Goal: Information Seeking & Learning: Learn about a topic

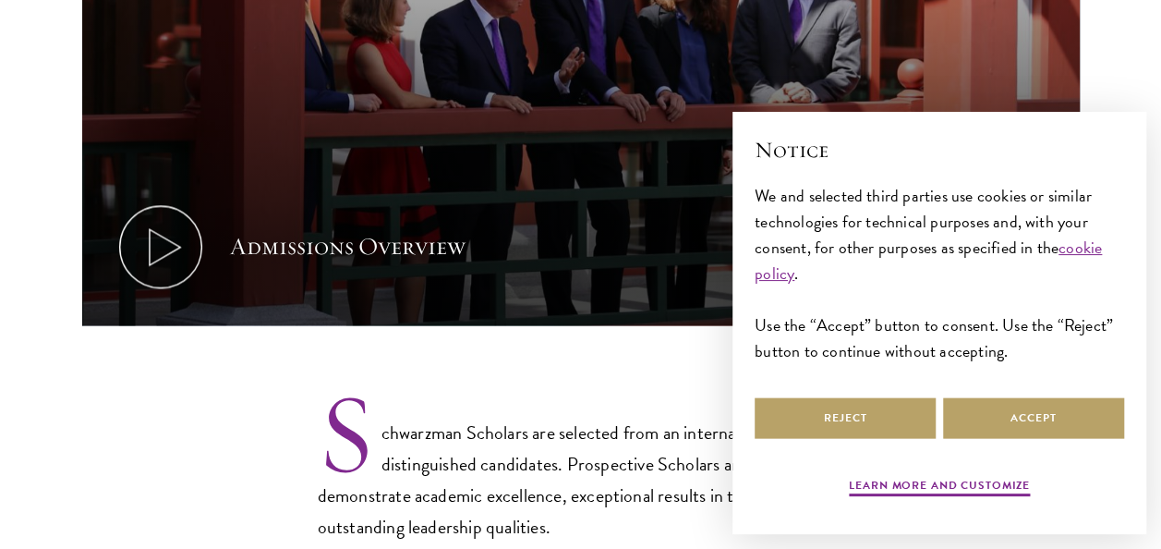
scroll to position [1220, 0]
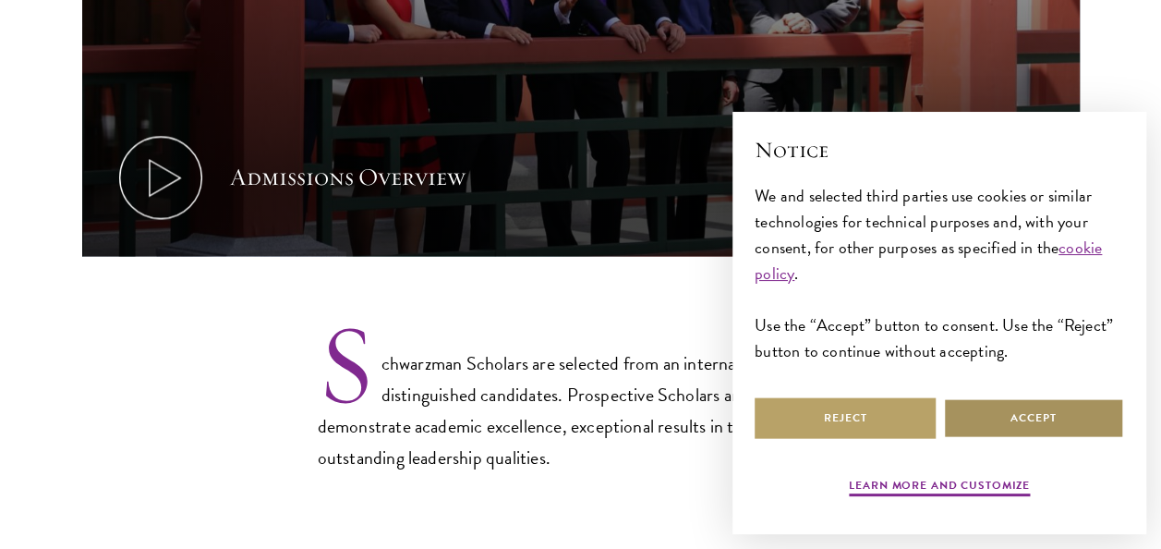
click at [978, 431] on button "Accept" at bounding box center [1033, 418] width 181 height 42
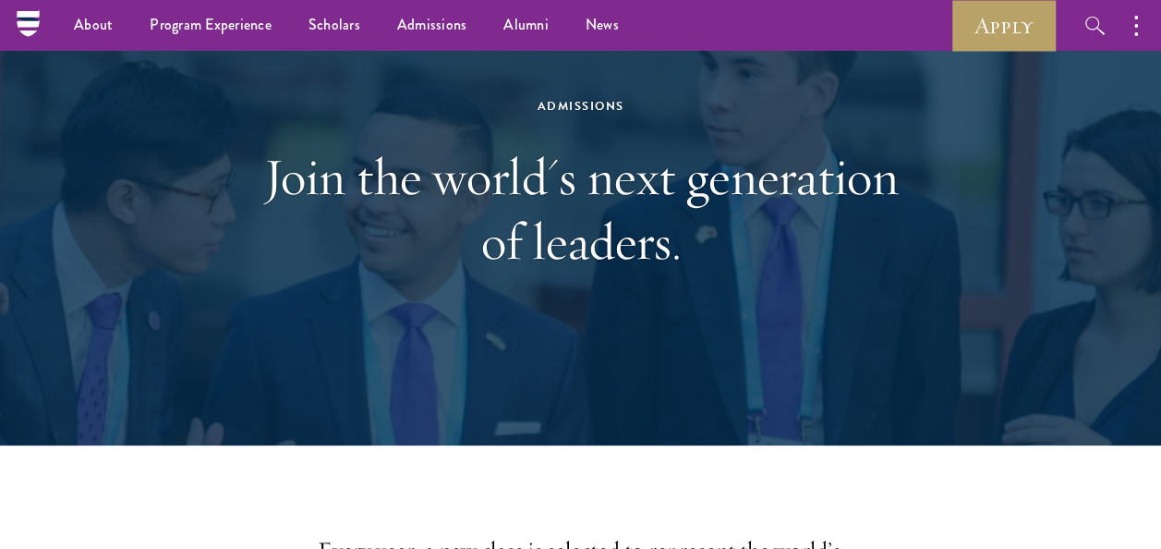
scroll to position [0, 0]
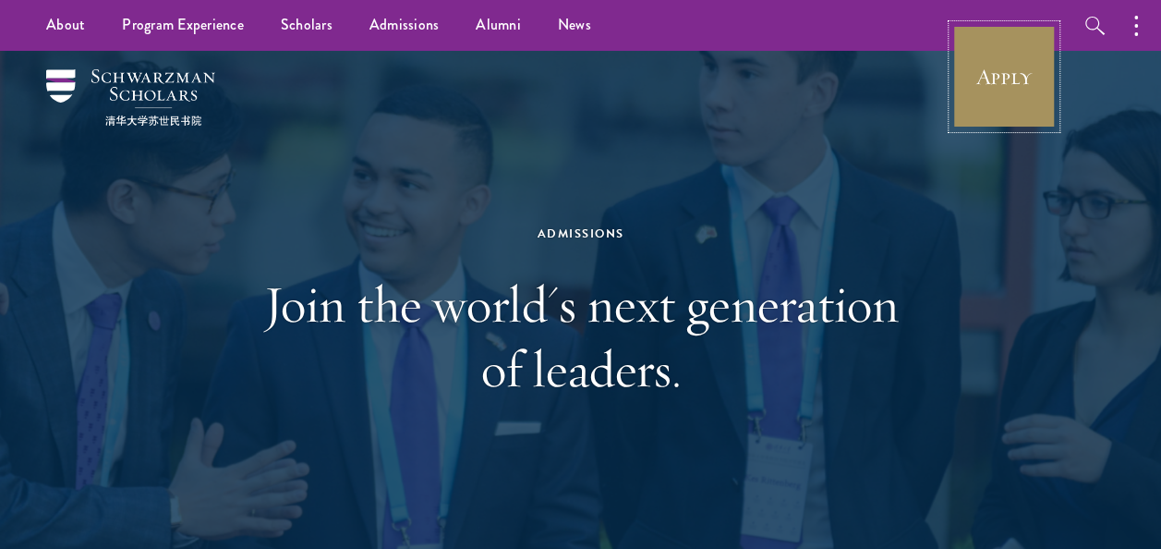
click at [1011, 83] on link "Apply" at bounding box center [1004, 76] width 103 height 103
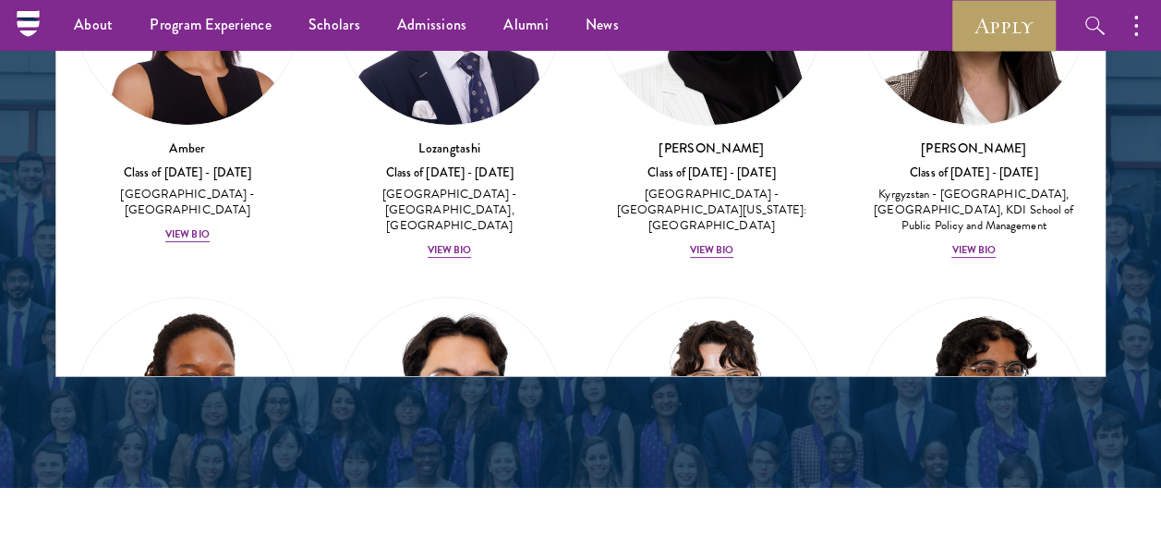
scroll to position [2447, 0]
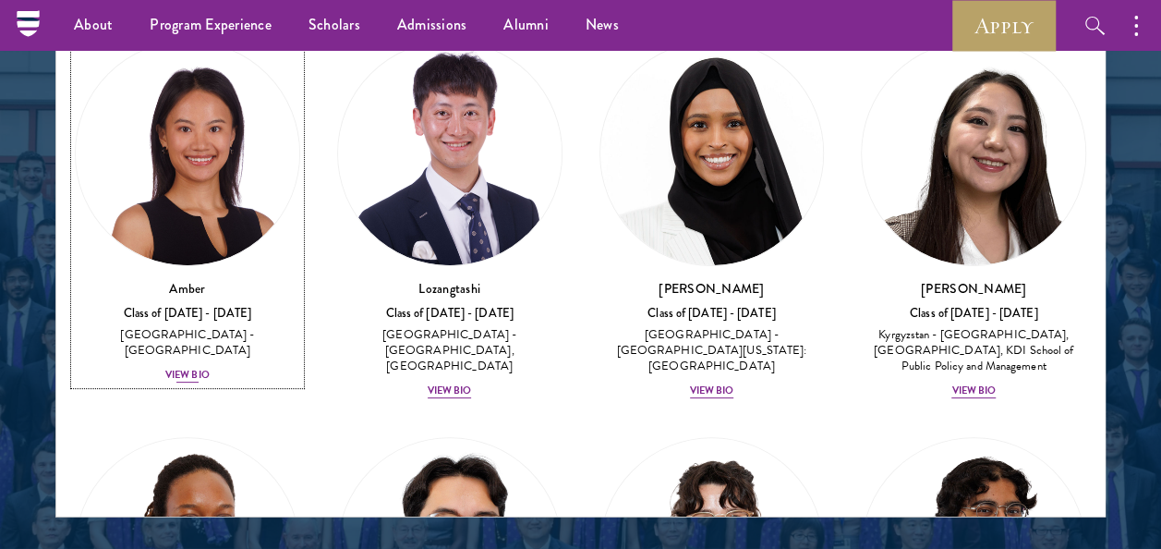
click at [176, 368] on div "View Bio" at bounding box center [187, 375] width 44 height 15
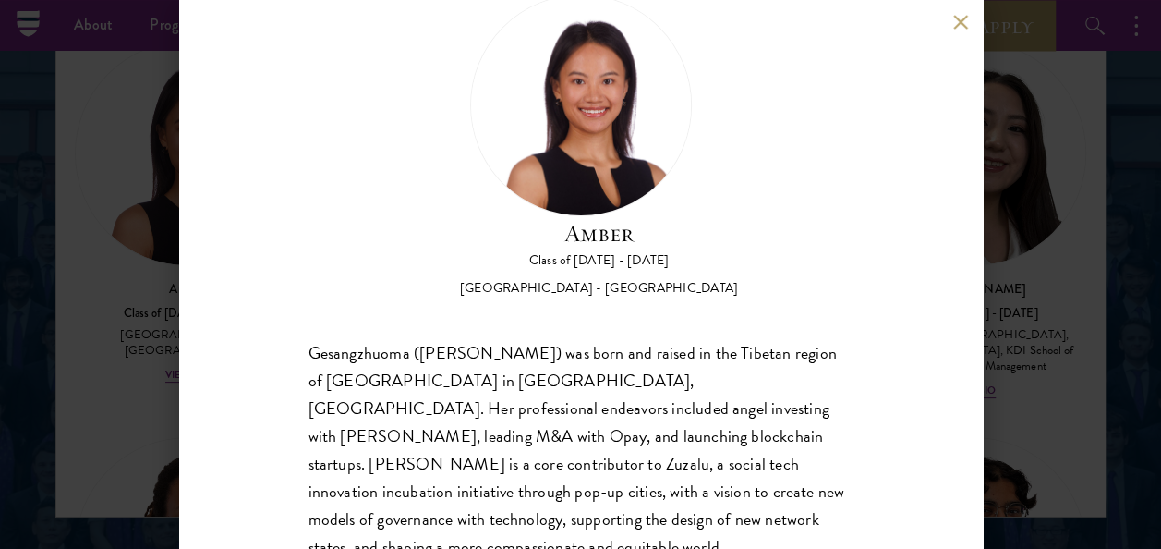
scroll to position [67, 0]
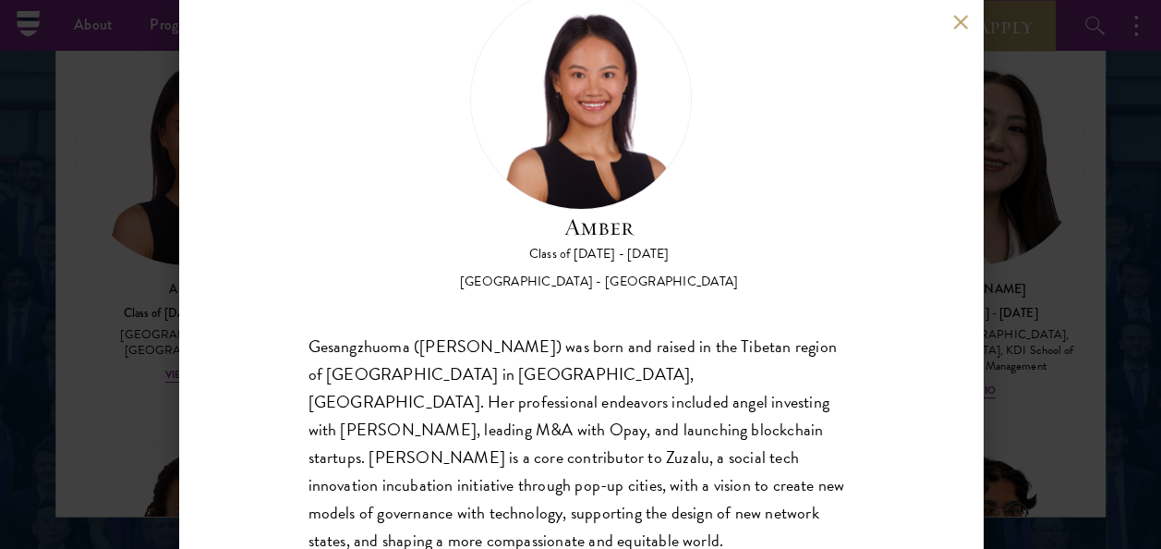
drag, startPoint x: 992, startPoint y: 238, endPoint x: 981, endPoint y: 259, distance: 23.2
click at [981, 259] on div "Amber Class of [DATE] - [DATE] [GEOGRAPHIC_DATA] - [GEOGRAPHIC_DATA] Gesangzhuo…" at bounding box center [580, 274] width 1161 height 549
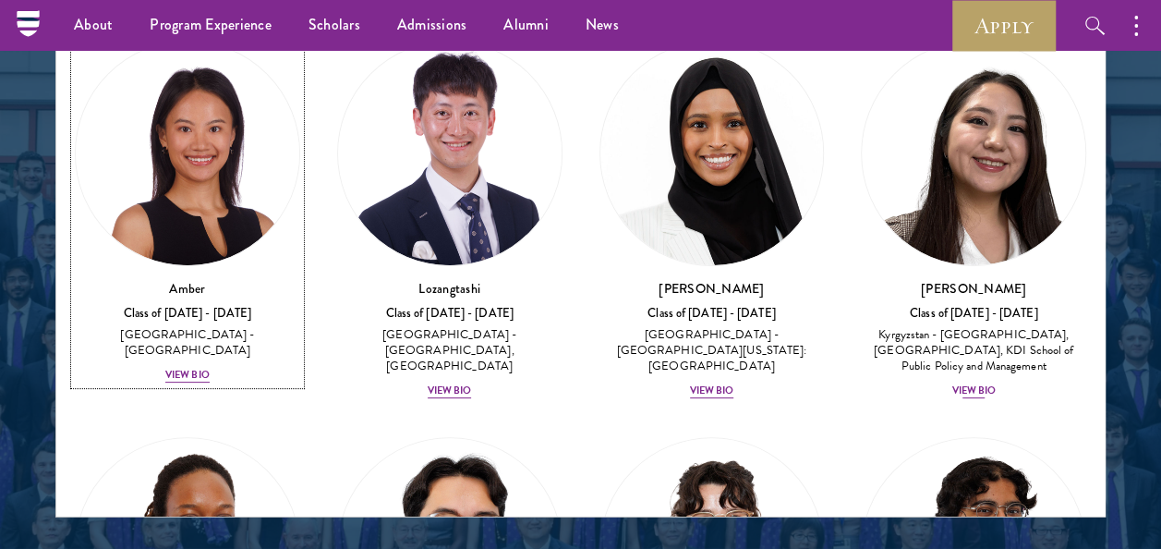
drag, startPoint x: 981, startPoint y: 259, endPoint x: 978, endPoint y: 327, distance: 68.5
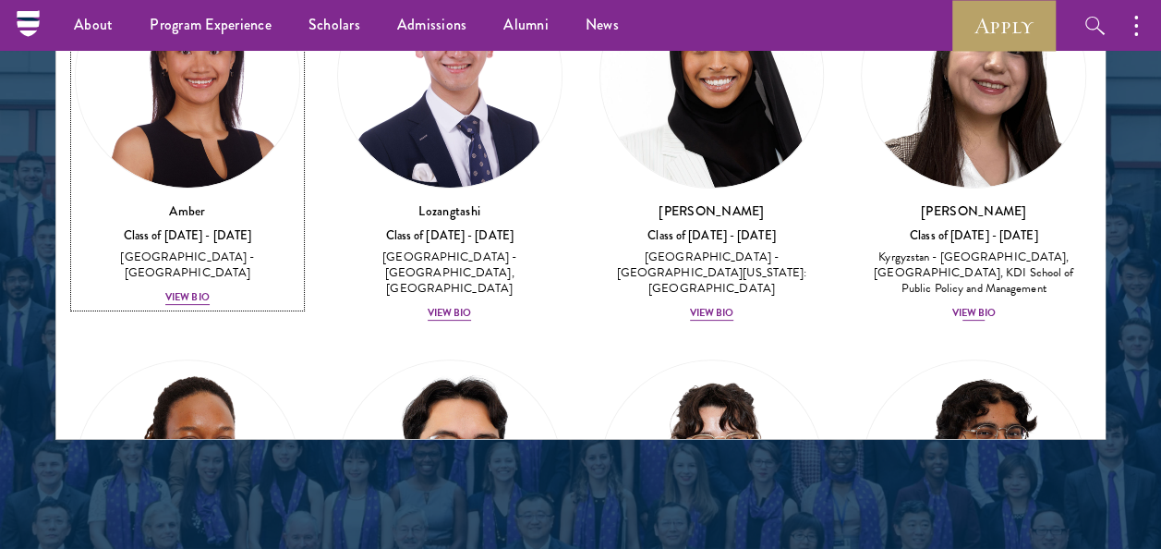
scroll to position [2493, 0]
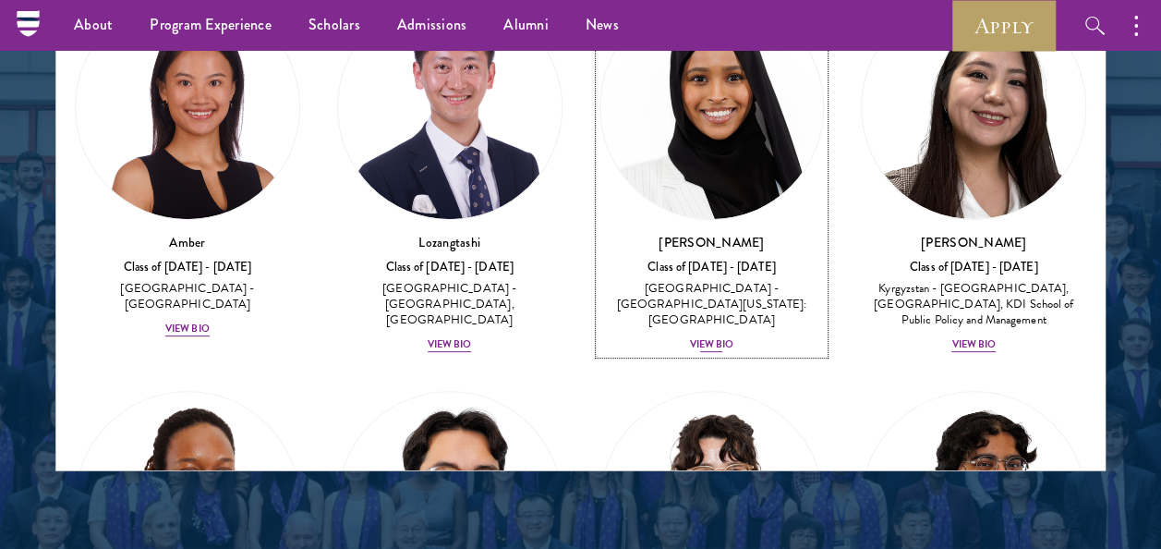
click at [705, 315] on div "[PERSON_NAME] Class of [DATE] - [DATE] [GEOGRAPHIC_DATA] - [GEOGRAPHIC_DATA][US…" at bounding box center [712, 293] width 225 height 121
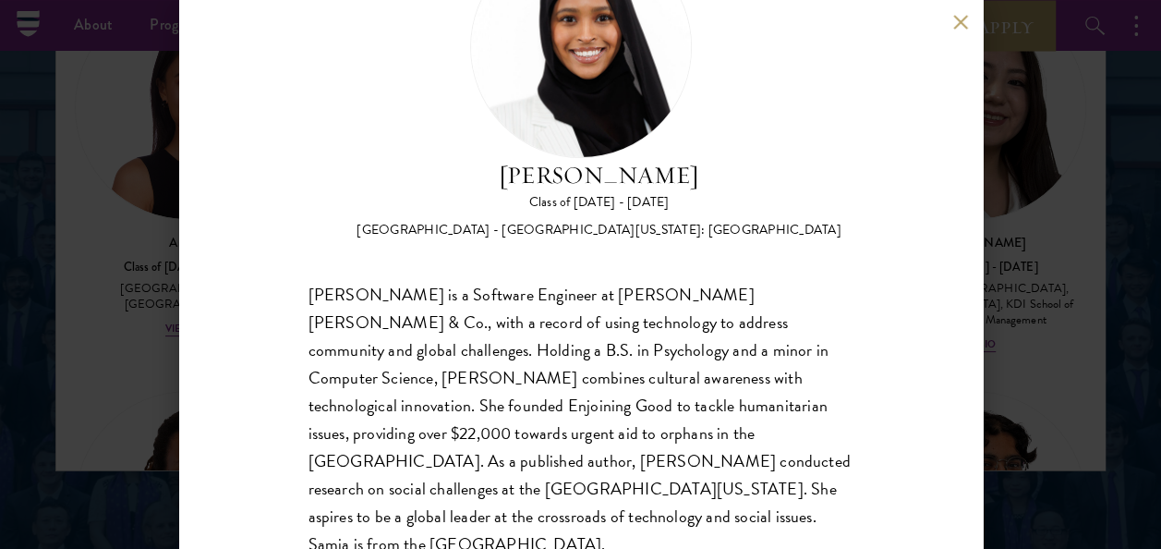
scroll to position [128, 0]
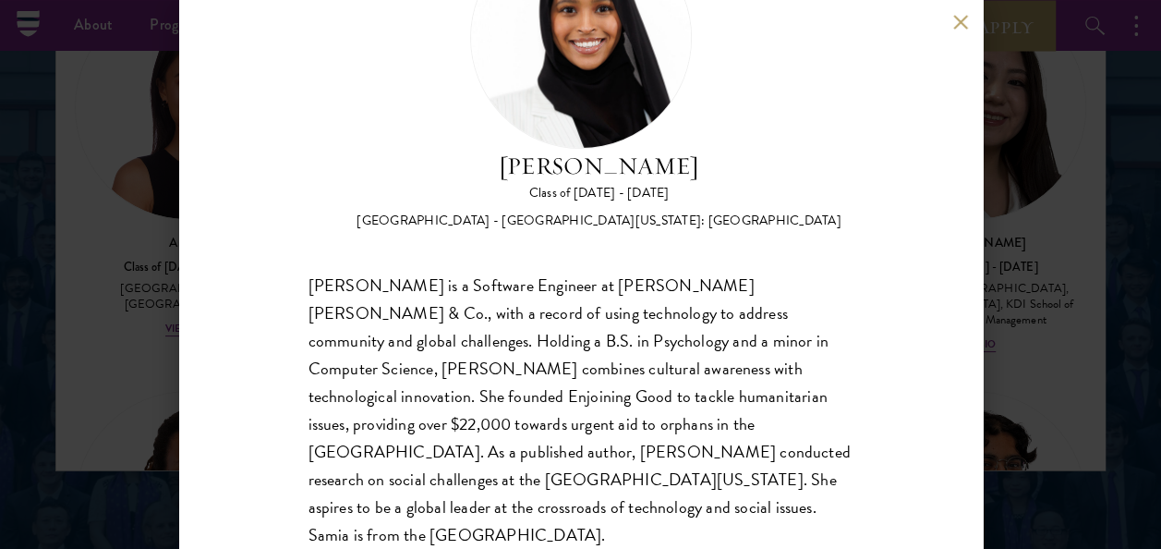
click at [961, 33] on div "[PERSON_NAME] Class of [DATE] - [DATE] [GEOGRAPHIC_DATA] - [GEOGRAPHIC_DATA][US…" at bounding box center [581, 274] width 804 height 549
click at [965, 18] on button at bounding box center [962, 22] width 16 height 16
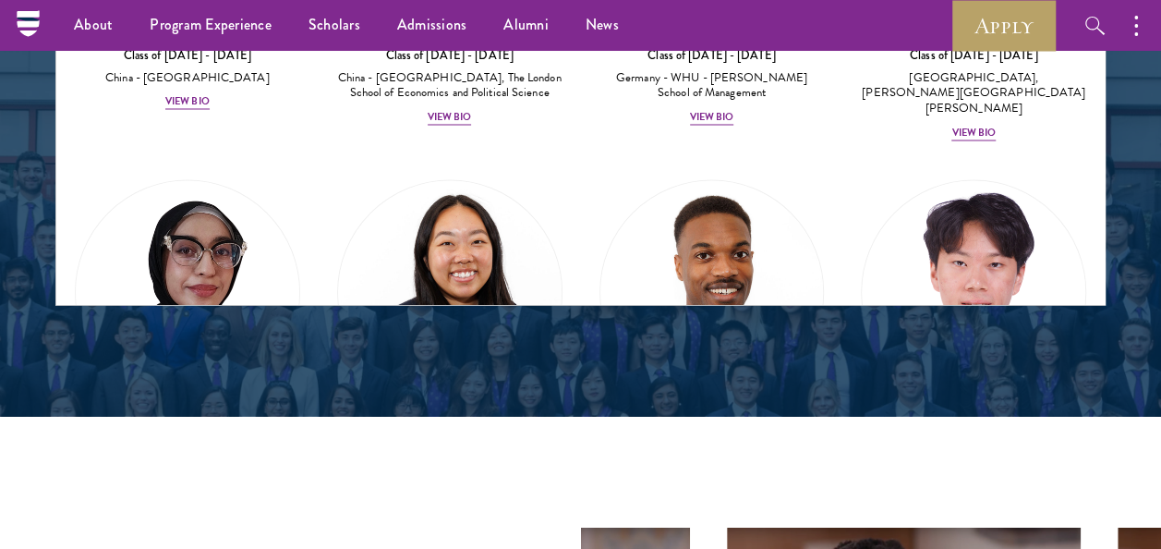
scroll to position [4854, 0]
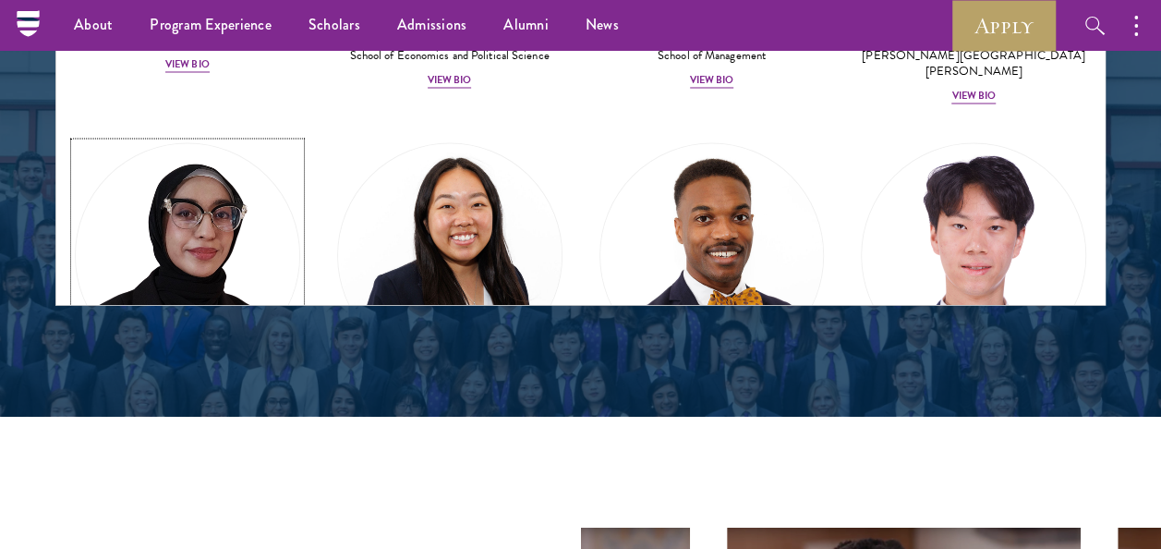
click at [188, 455] on div "View Bio" at bounding box center [187, 462] width 44 height 15
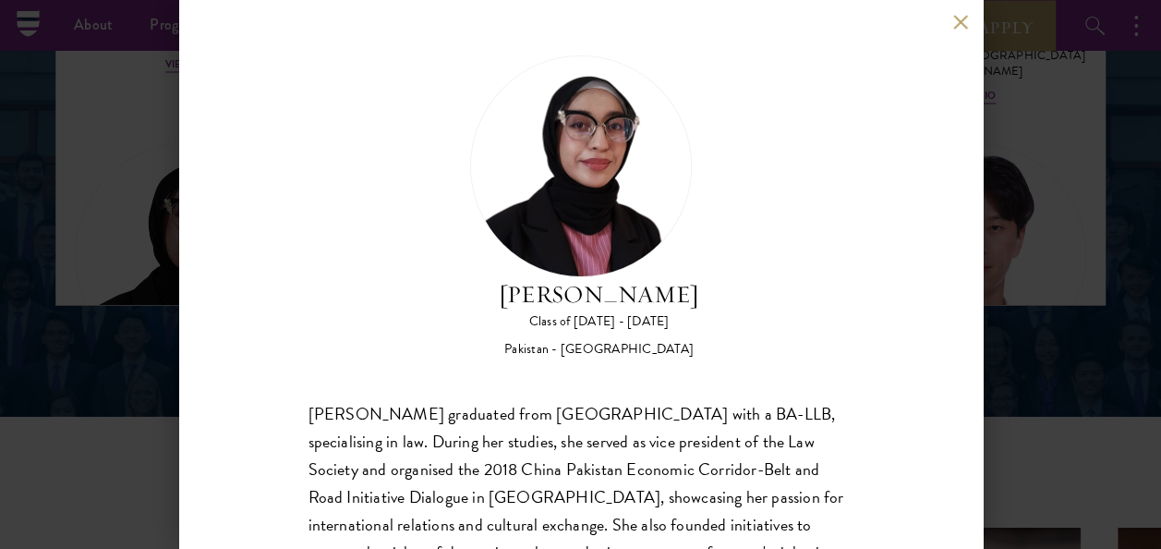
click at [954, 14] on button at bounding box center [962, 22] width 16 height 16
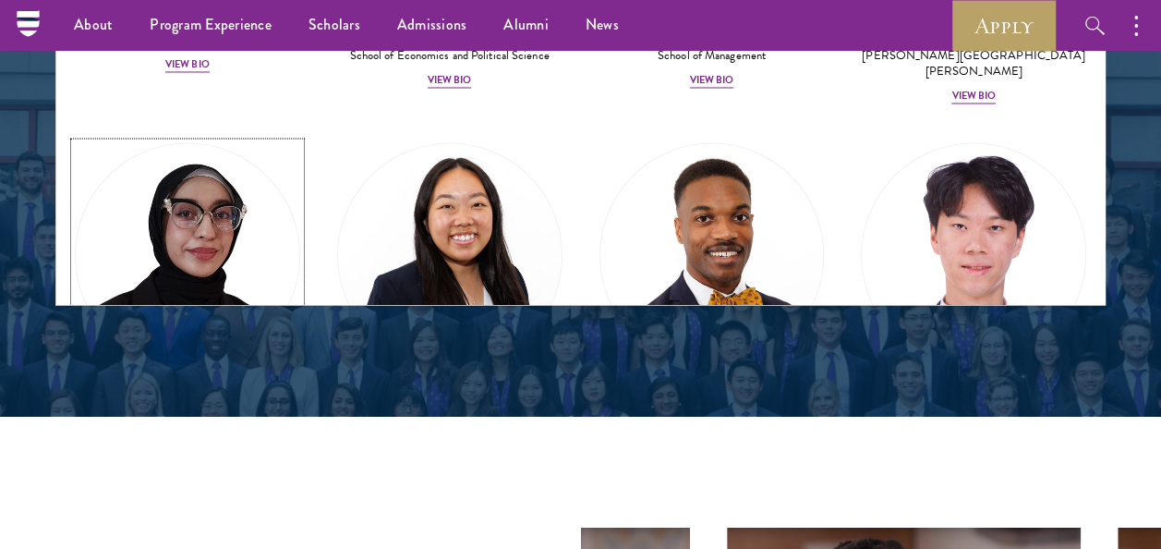
scroll to position [2594, 0]
